Goal: Check status: Check status

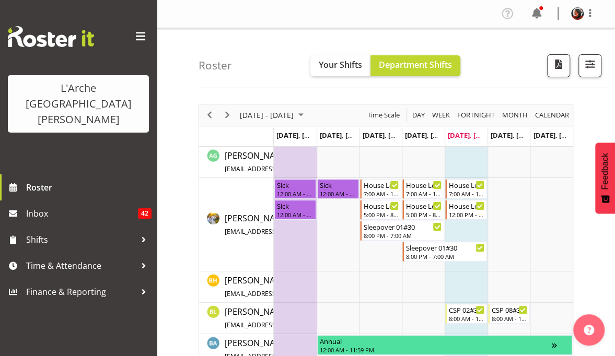
scroll to position [26, 0]
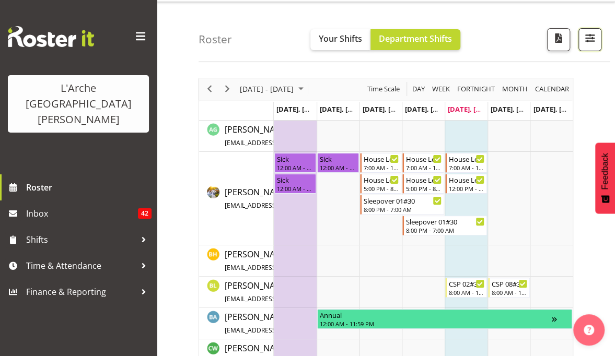
click at [588, 39] on span "button" at bounding box center [590, 38] width 14 height 14
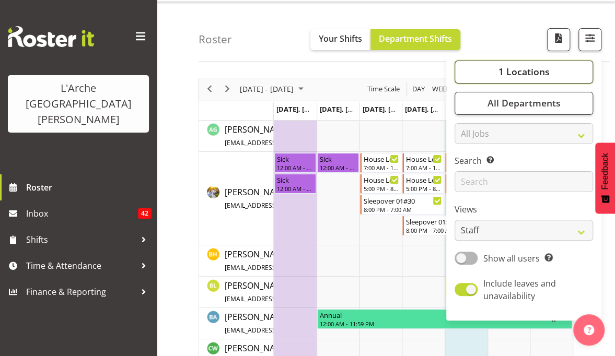
click at [536, 69] on span "1 Locations" at bounding box center [523, 71] width 51 height 13
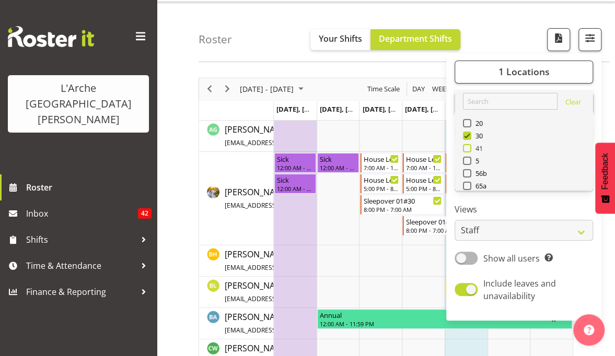
click at [470, 146] on span at bounding box center [467, 148] width 8 height 8
click at [470, 146] on input "41" at bounding box center [466, 148] width 7 height 7
checkbox input "true"
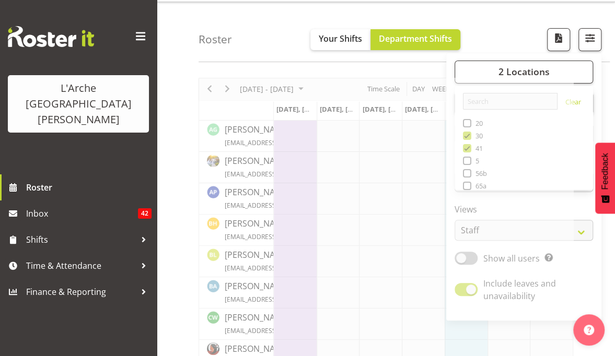
click at [513, 43] on div "Roster Your Shifts Department Shifts 2 Locations Clear 20 30 41 5 56b 65a 73 Ar…" at bounding box center [404, 32] width 411 height 60
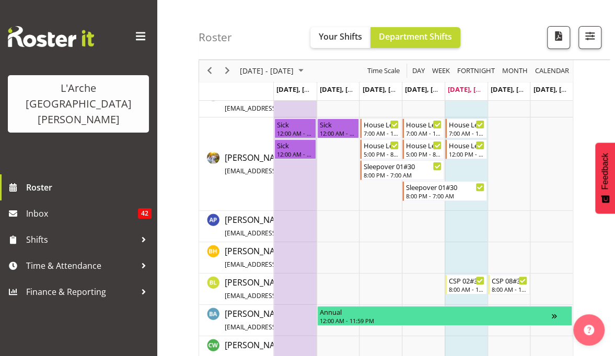
scroll to position [83, 0]
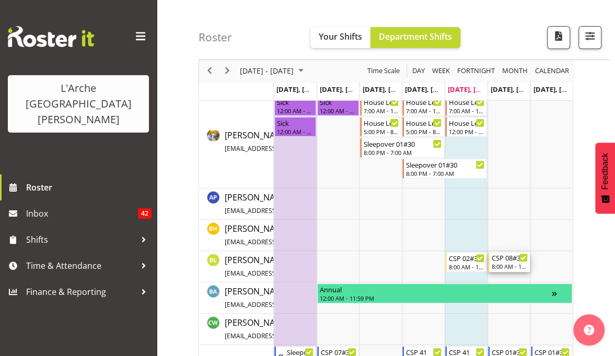
click at [504, 261] on div "CSP 08#30" at bounding box center [510, 257] width 36 height 10
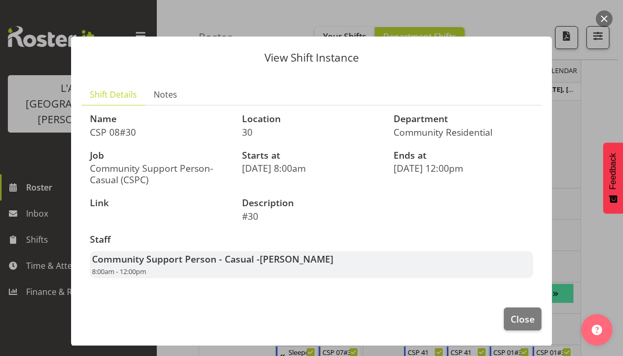
click at [604, 16] on button "button" at bounding box center [604, 18] width 17 height 17
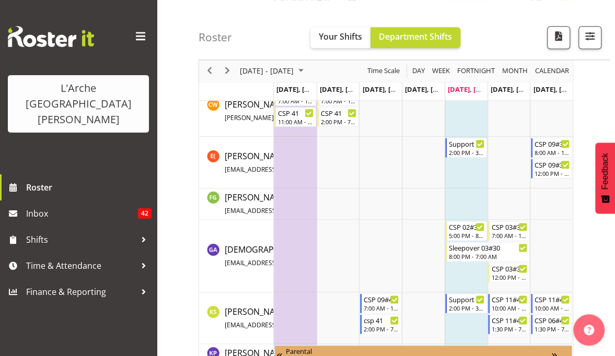
scroll to position [407, 0]
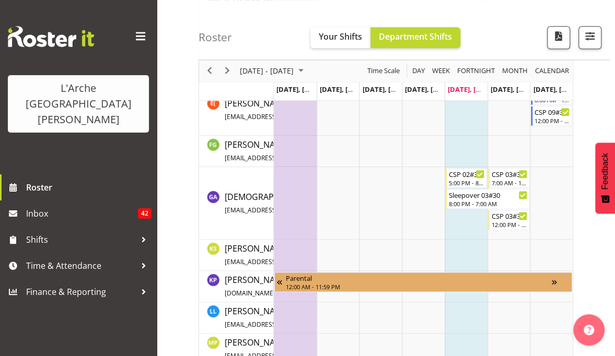
scroll to position [499, 0]
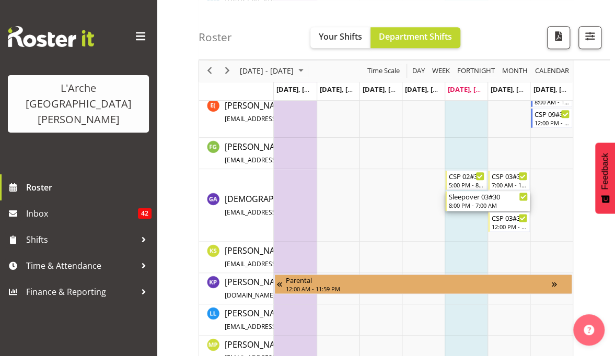
click at [501, 200] on div "Sleepover 03#30" at bounding box center [488, 196] width 79 height 10
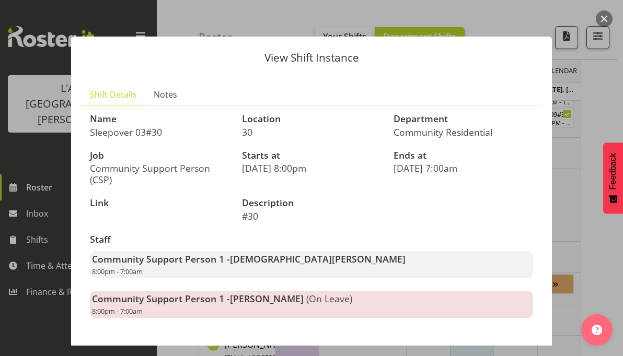
click at [591, 185] on div at bounding box center [311, 178] width 623 height 356
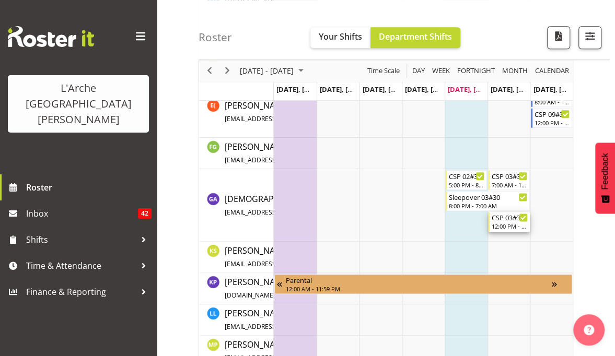
click at [506, 227] on div "12:00 PM - 5:00 PM" at bounding box center [510, 226] width 36 height 8
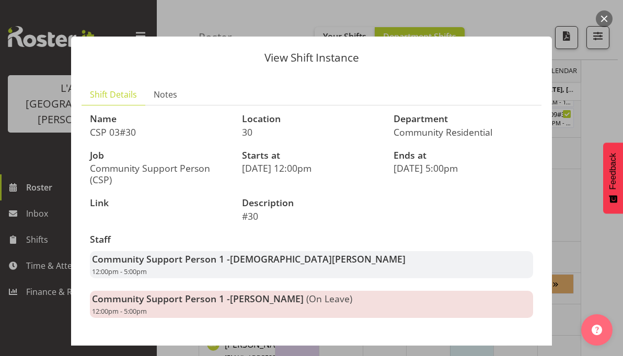
click at [591, 183] on div at bounding box center [311, 178] width 623 height 356
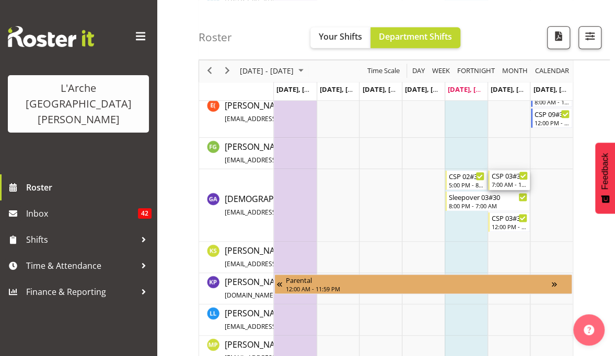
click at [505, 181] on div "7:00 AM - 11:00 AM" at bounding box center [510, 184] width 36 height 8
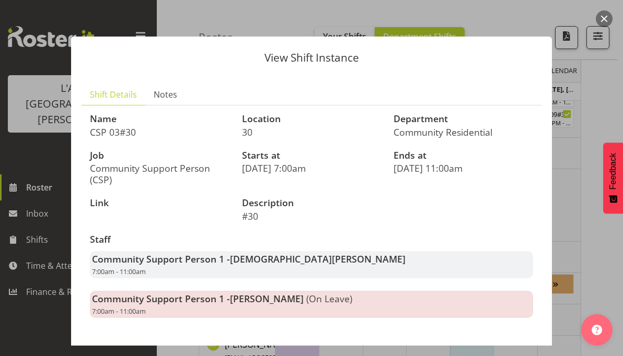
click at [600, 18] on button "button" at bounding box center [604, 18] width 17 height 17
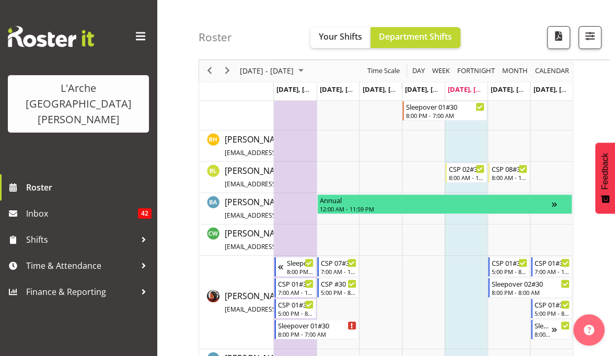
scroll to position [99, 0]
